Goal: Task Accomplishment & Management: Manage account settings

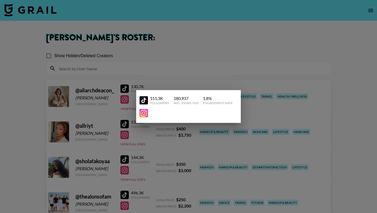
scroll to position [94, 0]
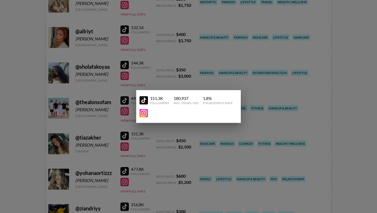
click at [14, 107] on div at bounding box center [188, 106] width 377 height 213
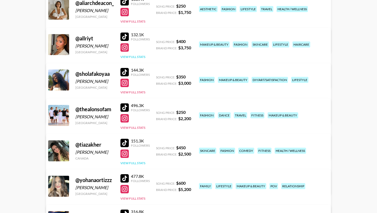
scroll to position [76, 0]
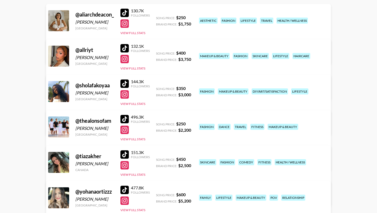
click at [125, 47] on div at bounding box center [125, 48] width 8 height 8
click at [126, 60] on div at bounding box center [125, 59] width 8 height 8
click at [122, 46] on div at bounding box center [125, 48] width 8 height 8
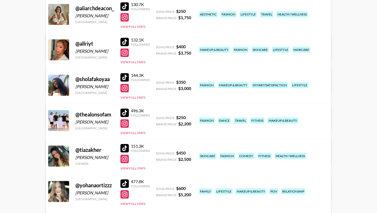
scroll to position [82, 0]
click at [127, 76] on div at bounding box center [125, 77] width 8 height 8
click at [127, 88] on div at bounding box center [125, 88] width 8 height 8
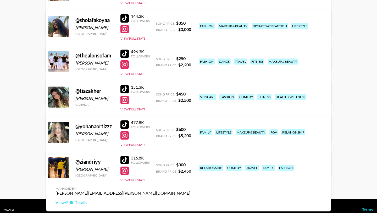
scroll to position [148, 0]
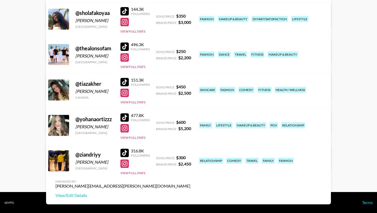
click at [137, 135] on div "477.8K Followers View Full Stats" at bounding box center [135, 125] width 29 height 29
click at [138, 136] on button "View Full Stats" at bounding box center [133, 138] width 25 height 4
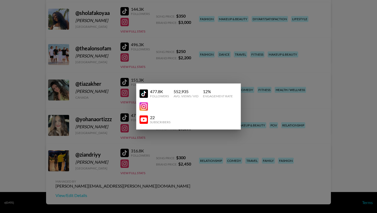
click at [29, 126] on div at bounding box center [188, 106] width 377 height 213
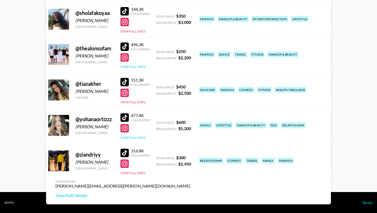
scroll to position [132, 0]
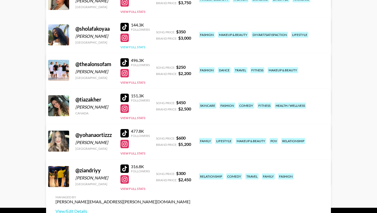
click at [140, 48] on button "View Full Stats" at bounding box center [133, 47] width 25 height 4
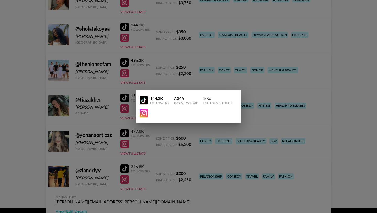
click at [28, 79] on div at bounding box center [188, 106] width 377 height 213
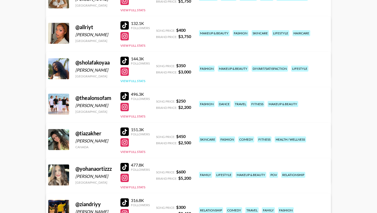
scroll to position [93, 0]
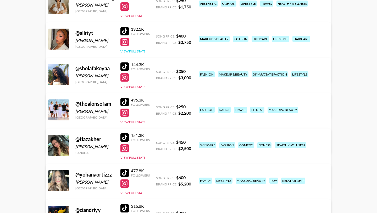
click at [135, 50] on button "View Full Stats" at bounding box center [133, 51] width 25 height 4
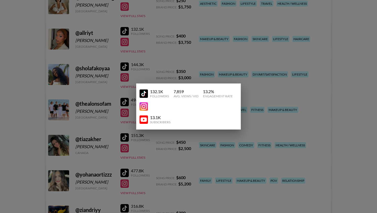
click at [49, 73] on div at bounding box center [188, 106] width 377 height 213
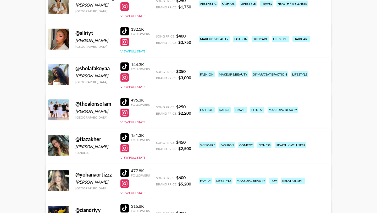
scroll to position [64, 0]
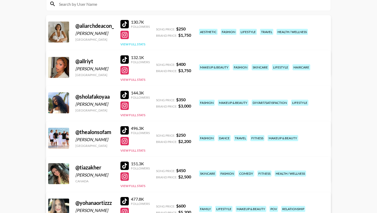
click at [142, 45] on button "View Full Stats" at bounding box center [133, 44] width 25 height 4
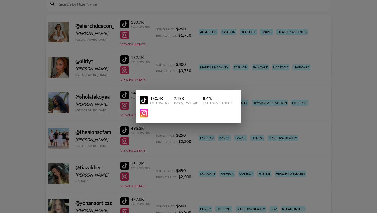
click at [31, 78] on div at bounding box center [188, 106] width 377 height 213
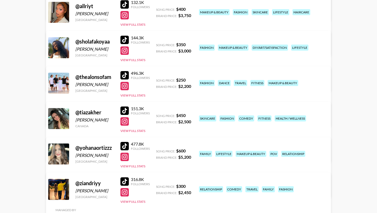
scroll to position [108, 0]
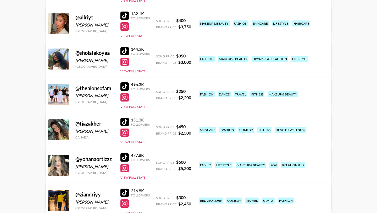
click at [125, 48] on div at bounding box center [125, 51] width 8 height 8
click at [125, 63] on div at bounding box center [125, 62] width 8 height 8
click at [191, 91] on link "View/Edit Details" at bounding box center [123, 93] width 135 height 5
click at [126, 50] on div at bounding box center [125, 51] width 8 height 8
click at [126, 63] on div at bounding box center [125, 62] width 8 height 8
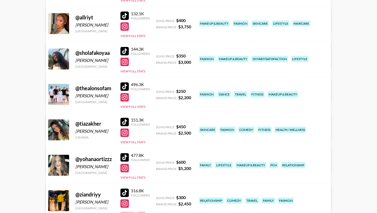
click at [125, 119] on div at bounding box center [125, 122] width 8 height 8
click at [125, 122] on div at bounding box center [125, 122] width 8 height 8
click at [129, 16] on link at bounding box center [126, 16] width 10 height 8
click at [127, 122] on div at bounding box center [125, 122] width 8 height 8
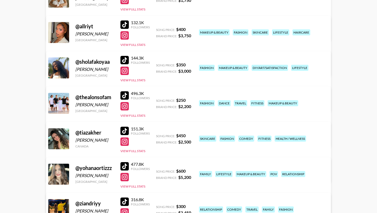
scroll to position [93, 0]
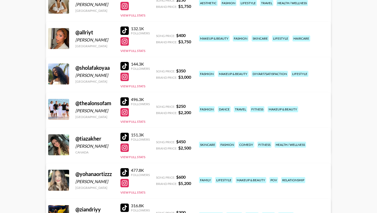
click at [124, 29] on div at bounding box center [125, 30] width 8 height 8
click at [125, 76] on div at bounding box center [125, 77] width 8 height 8
click at [128, 76] on div at bounding box center [125, 77] width 8 height 8
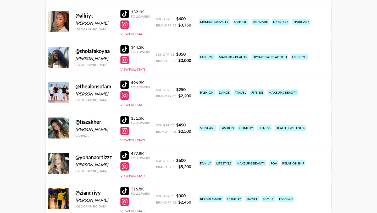
scroll to position [110, 0]
click at [125, 95] on div at bounding box center [125, 95] width 8 height 8
click at [125, 86] on div at bounding box center [125, 84] width 8 height 8
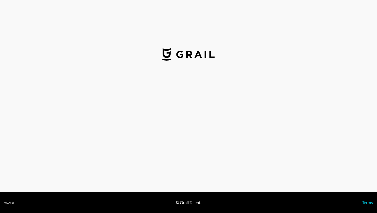
select select "USD"
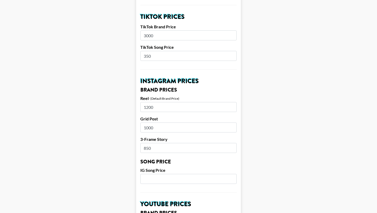
scroll to position [189, 0]
